Goal: Task Accomplishment & Management: Use online tool/utility

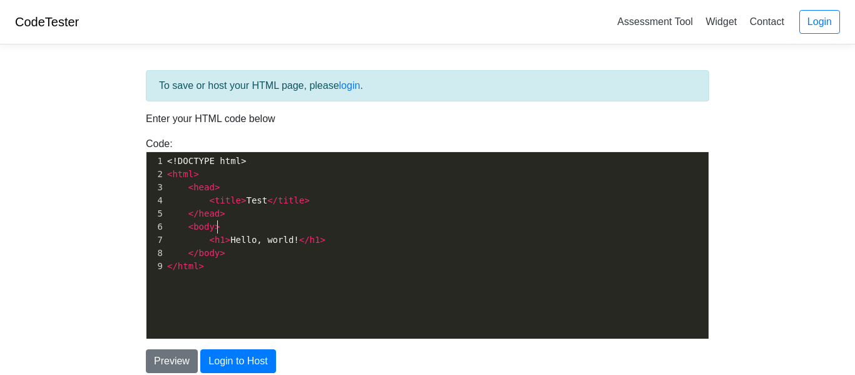
type textarea "<!DOCTYPE html> <html> <head> <title>Test</title> </head> <body> <h1>Hello, wor…"
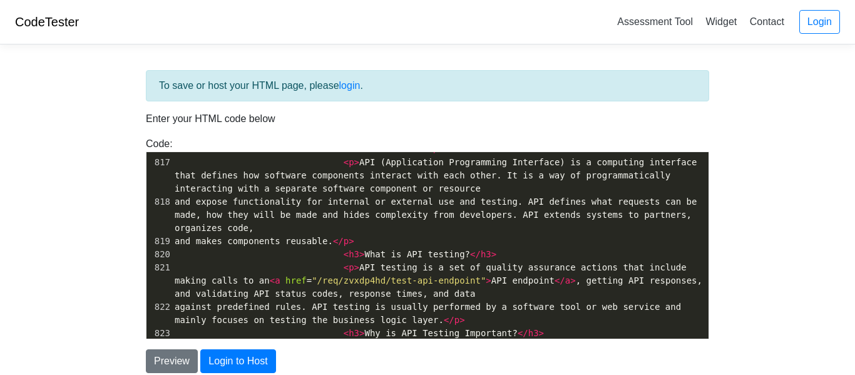
scroll to position [10570, 0]
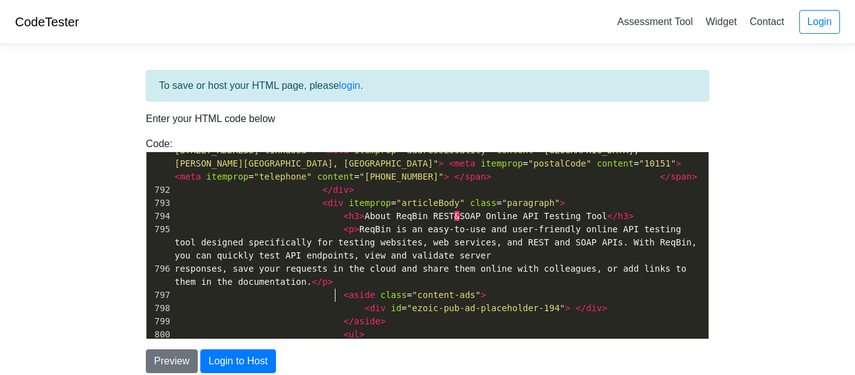
click at [344, 290] on span "<" at bounding box center [346, 295] width 5 height 10
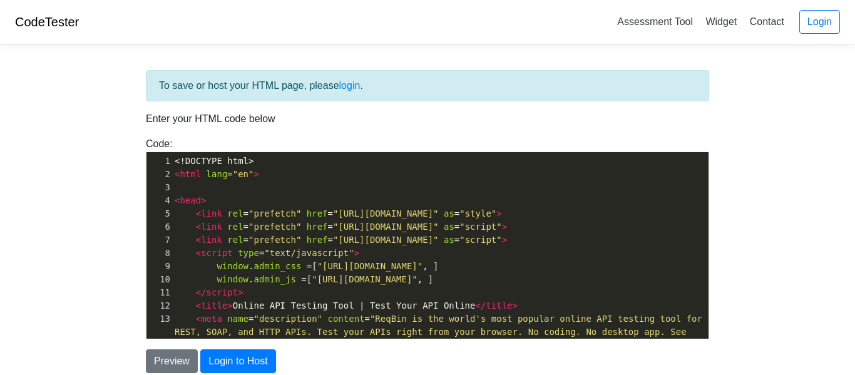
click at [229, 228] on span "rel" at bounding box center [235, 227] width 16 height 10
type textarea "<!DOCTYPE html> <html lang="en"> <head> <link rel="prefetch" href="https://reqb…"
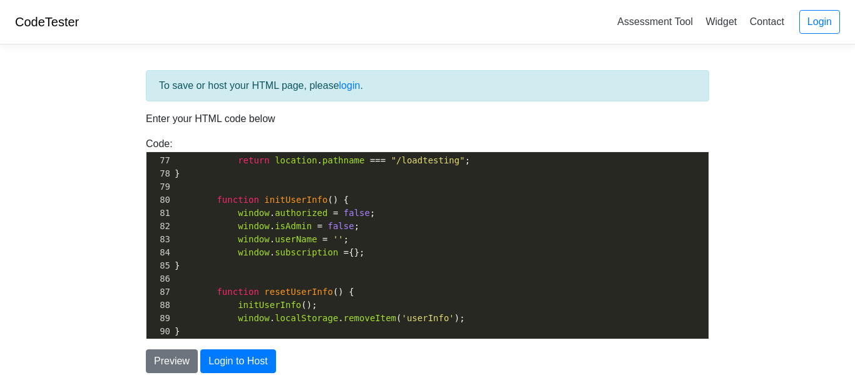
click at [340, 224] on span "false" at bounding box center [341, 226] width 26 height 10
type textarea "true"
click at [348, 213] on span "false" at bounding box center [357, 213] width 26 height 10
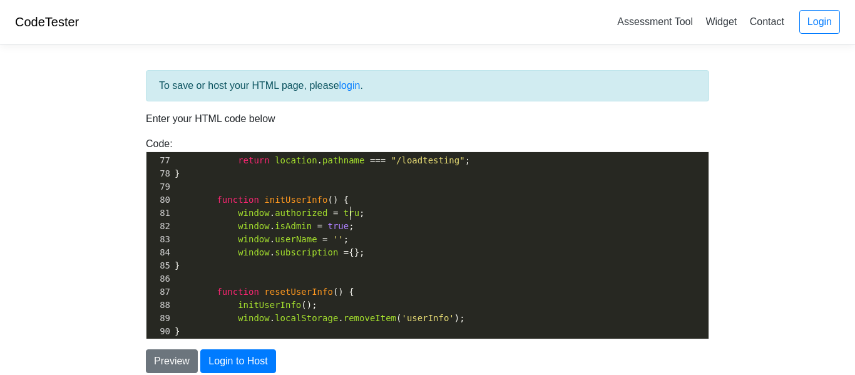
type textarea "true"
click at [352, 259] on pre "}" at bounding box center [440, 265] width 536 height 13
type textarea "premium"
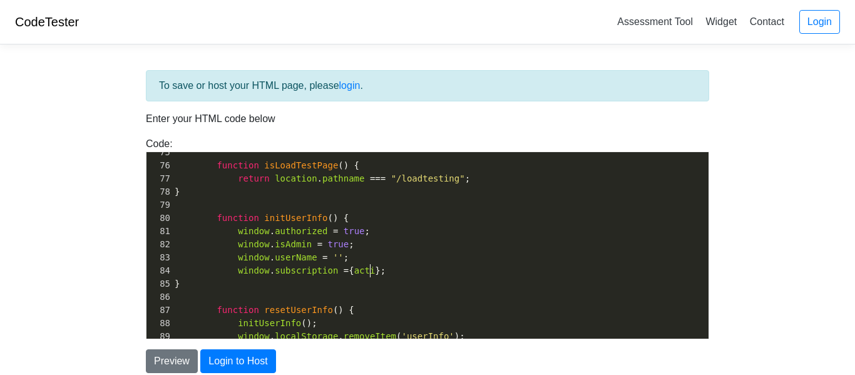
type textarea "acti ve"
type textarea "ve"
click at [257, 354] on button "Login to Host" at bounding box center [237, 361] width 75 height 24
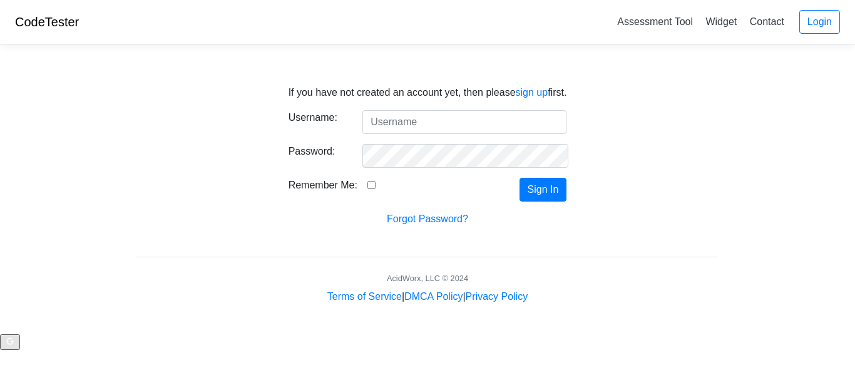
click at [437, 120] on input "Username:" at bounding box center [464, 122] width 204 height 24
click at [523, 90] on link "sign up" at bounding box center [532, 92] width 33 height 11
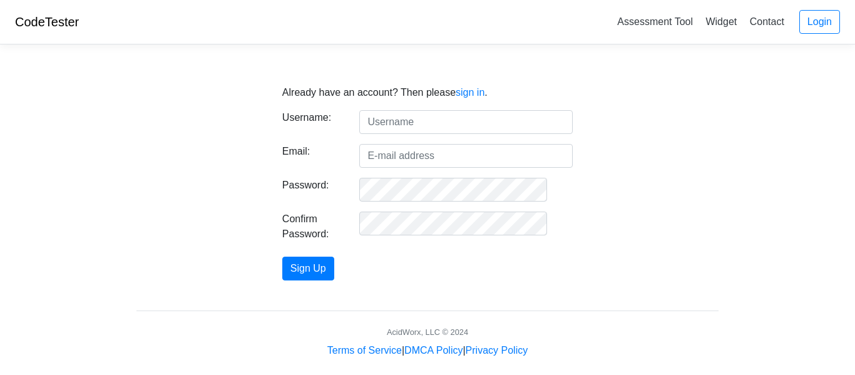
click at [409, 122] on input "text" at bounding box center [465, 122] width 213 height 24
type input "scryptic"
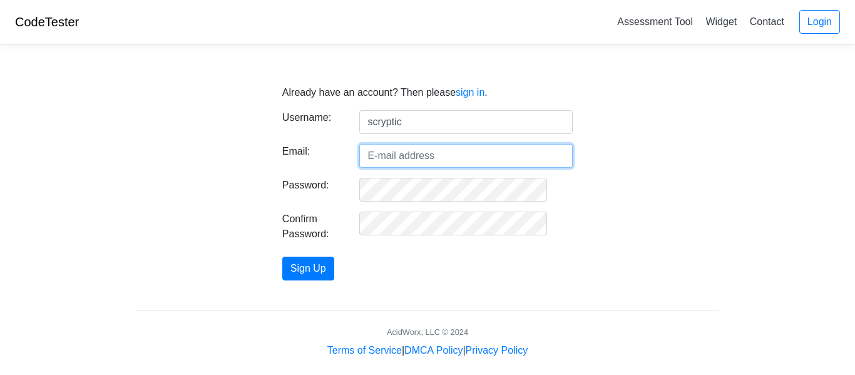
click at [425, 156] on input "Email:" at bounding box center [465, 156] width 213 height 24
type input "brombus.and.landlord@gmail.com"
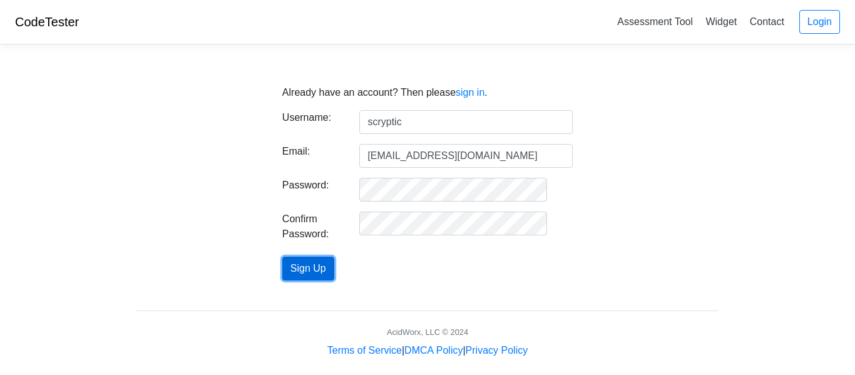
click at [334, 263] on button "Sign Up" at bounding box center [308, 269] width 52 height 24
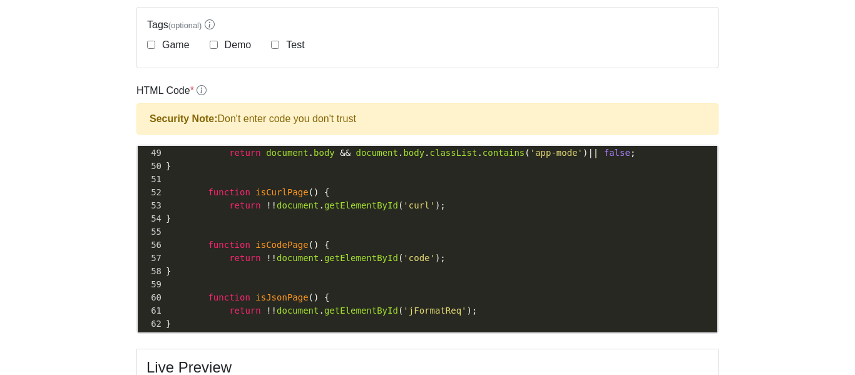
scroll to position [698, 0]
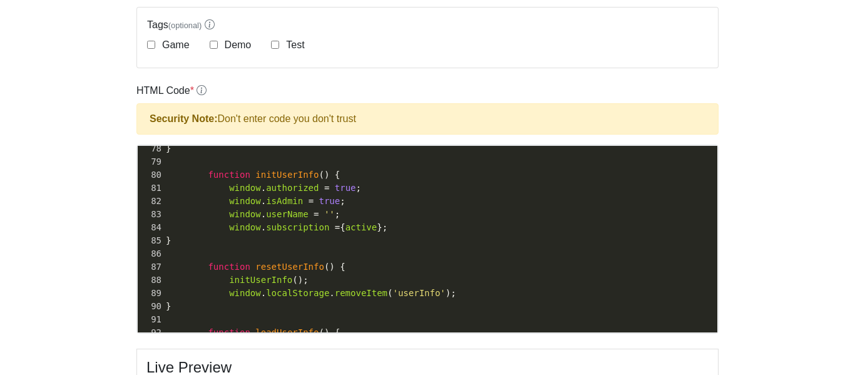
click at [324, 213] on span "''" at bounding box center [329, 214] width 11 height 10
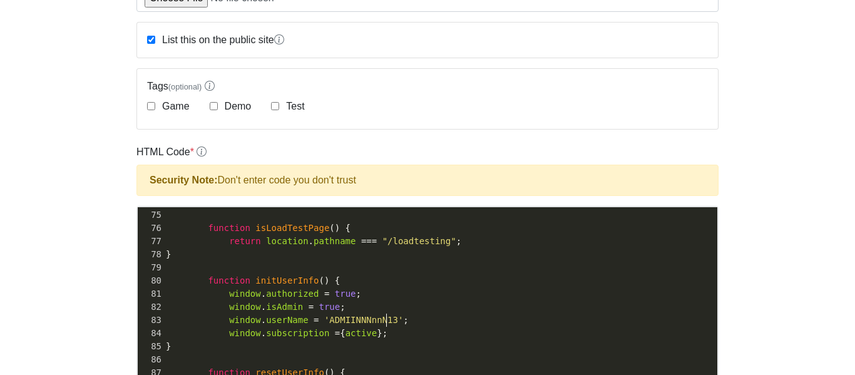
type textarea "ADMIINNNnnN13"
click at [287, 108] on label "Test" at bounding box center [293, 106] width 21 height 15
click at [279, 108] on input "Test" at bounding box center [275, 106] width 8 height 8
checkbox input "true"
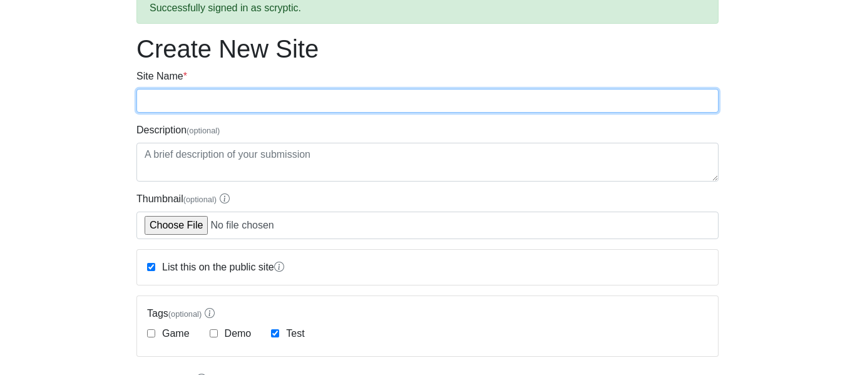
click at [272, 108] on input "Site Name *" at bounding box center [427, 101] width 582 height 24
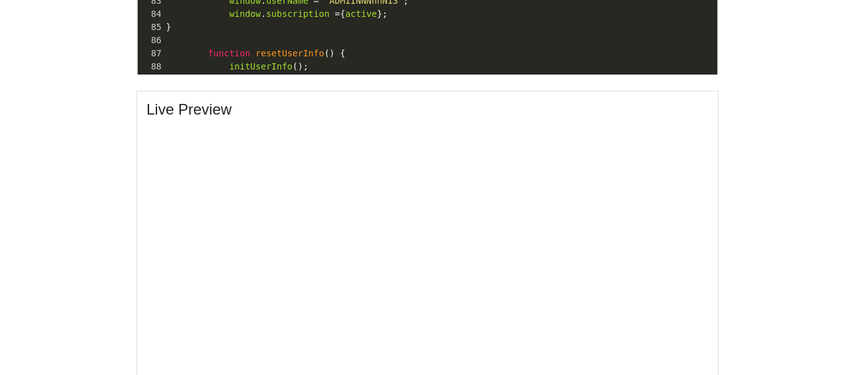
type input "reqbin"
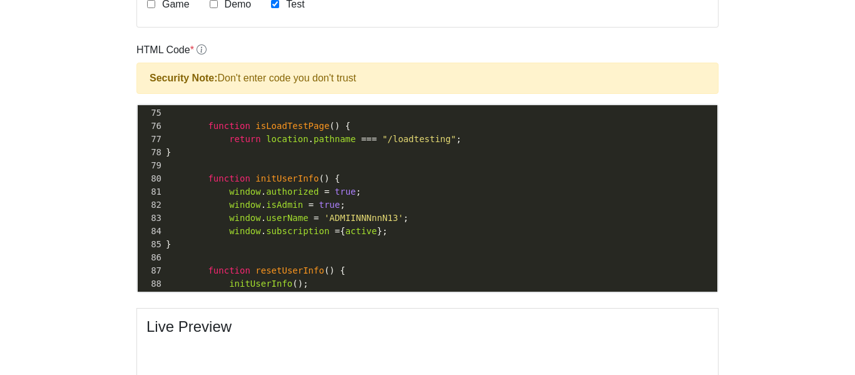
scroll to position [398, 0]
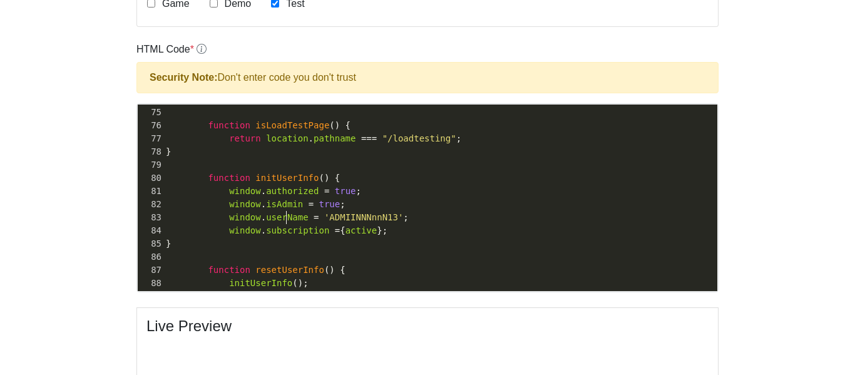
click at [288, 213] on span "userName" at bounding box center [287, 217] width 42 height 10
type textarea "<!DOCTYPE html> <html lang="en"> <head> <link rel="prefetch" href="https://reqb…"
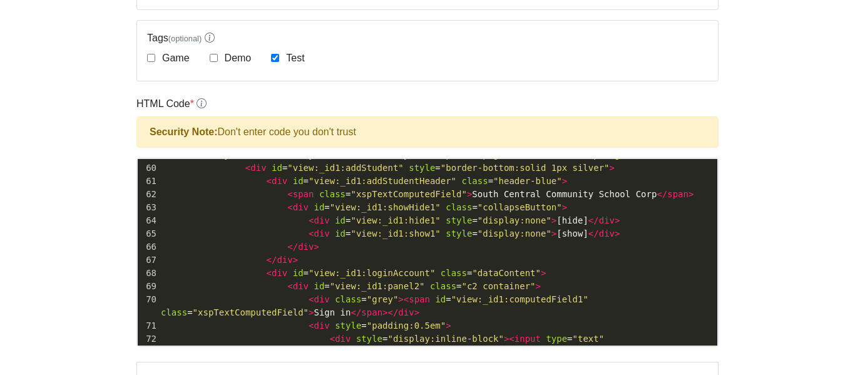
scroll to position [806, 0]
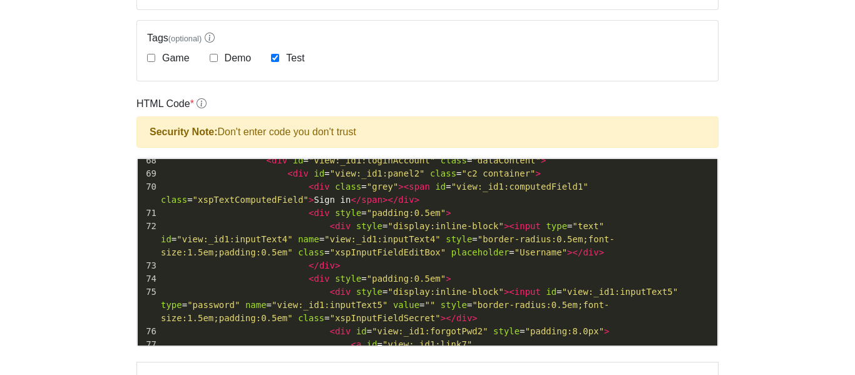
click at [549, 269] on pre "</ div >" at bounding box center [437, 265] width 559 height 13
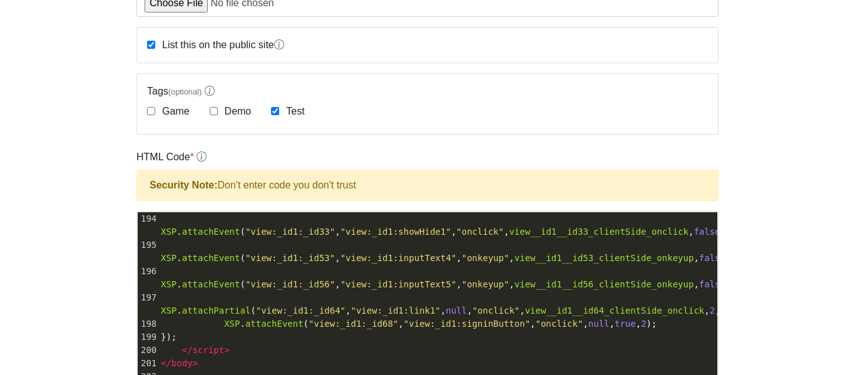
scroll to position [291, 0]
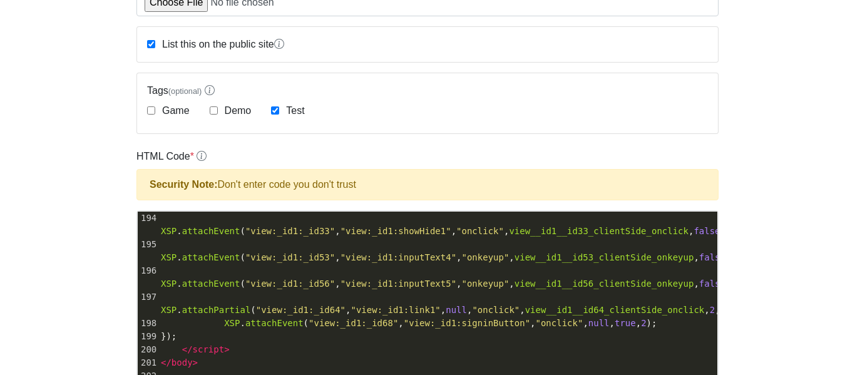
click at [514, 283] on span "view__id1__id56_clientSide_onkeyup" at bounding box center [604, 283] width 180 height 10
type textarea "<!DOCTYPE HTML PUBLIC "-//W3C//DTD HTML 4.01 Transitional//EN" "http://www.w3.o…"
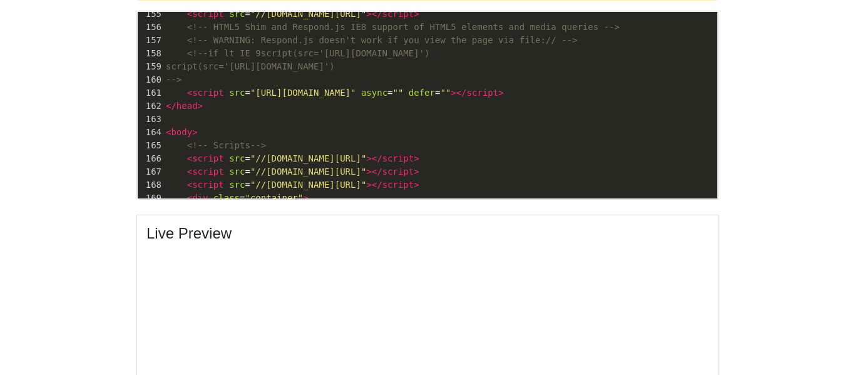
scroll to position [491, 0]
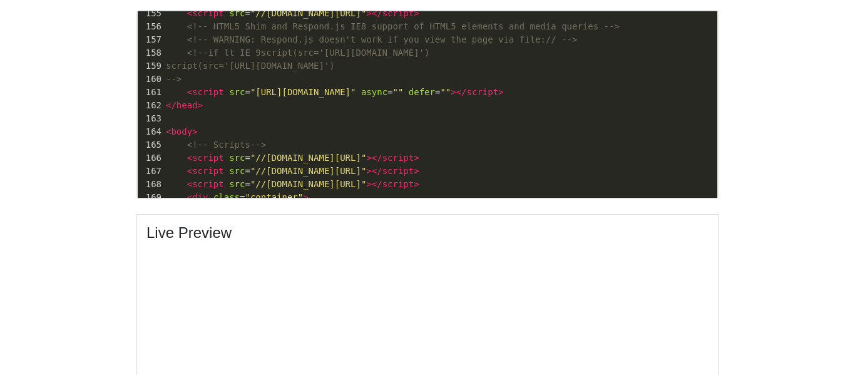
click at [277, 99] on pre "< script src = "https://www.google.com/recaptcha/api.js?onload=CaptchaCallback&…" at bounding box center [440, 92] width 554 height 13
type textarea "<!DOCTYPE html> <html lang="en"> <head> <meta name="robots" content="noindex, n…"
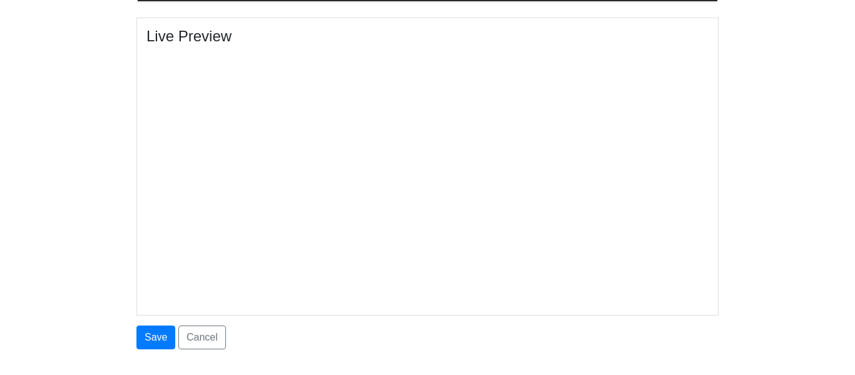
scroll to position [0, 0]
